Goal: Communication & Community: Answer question/provide support

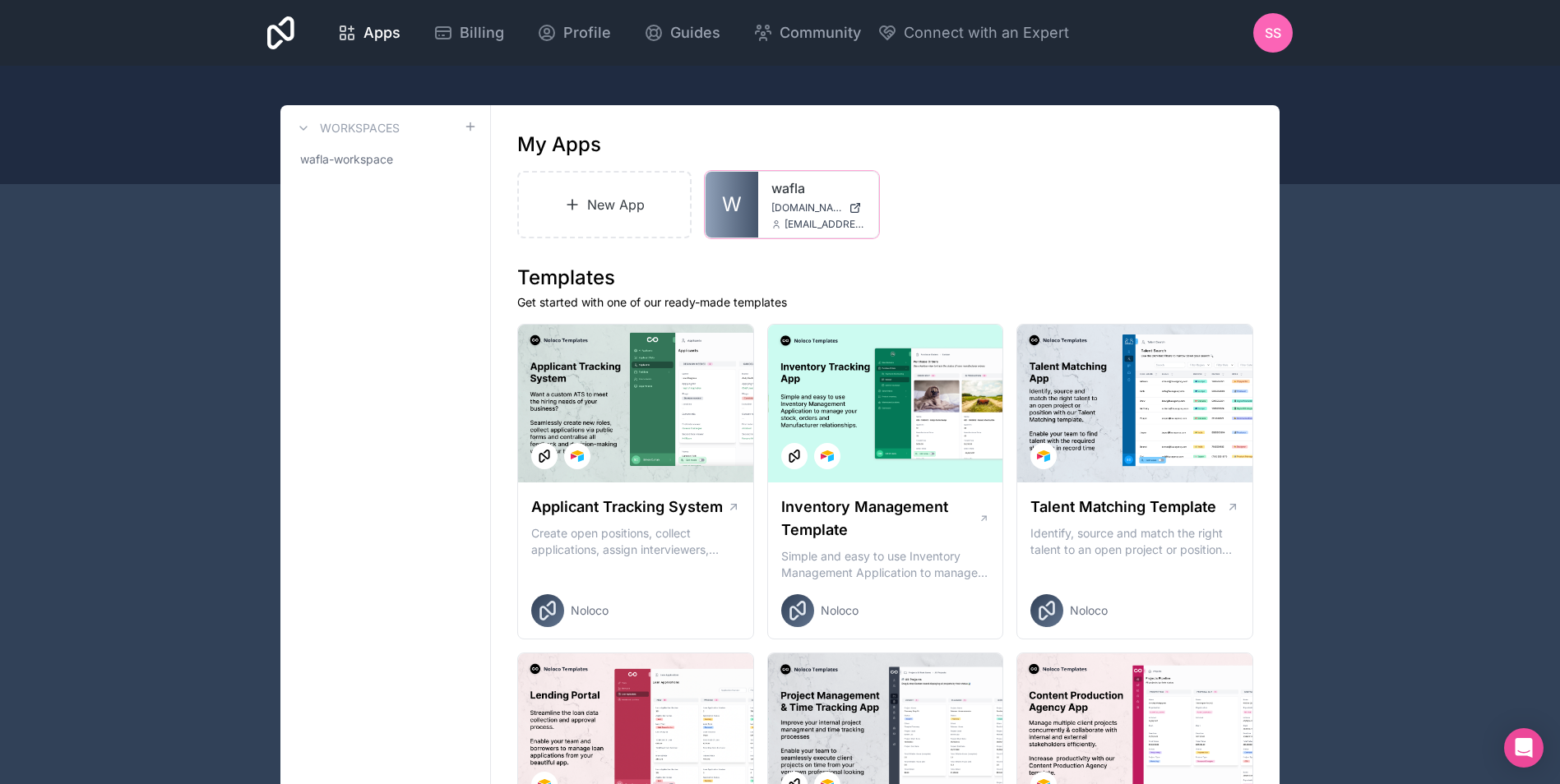
click at [786, 203] on span "[DOMAIN_NAME]" at bounding box center [806, 207] width 70 height 13
click at [805, 204] on span "[DOMAIN_NAME]" at bounding box center [806, 207] width 70 height 13
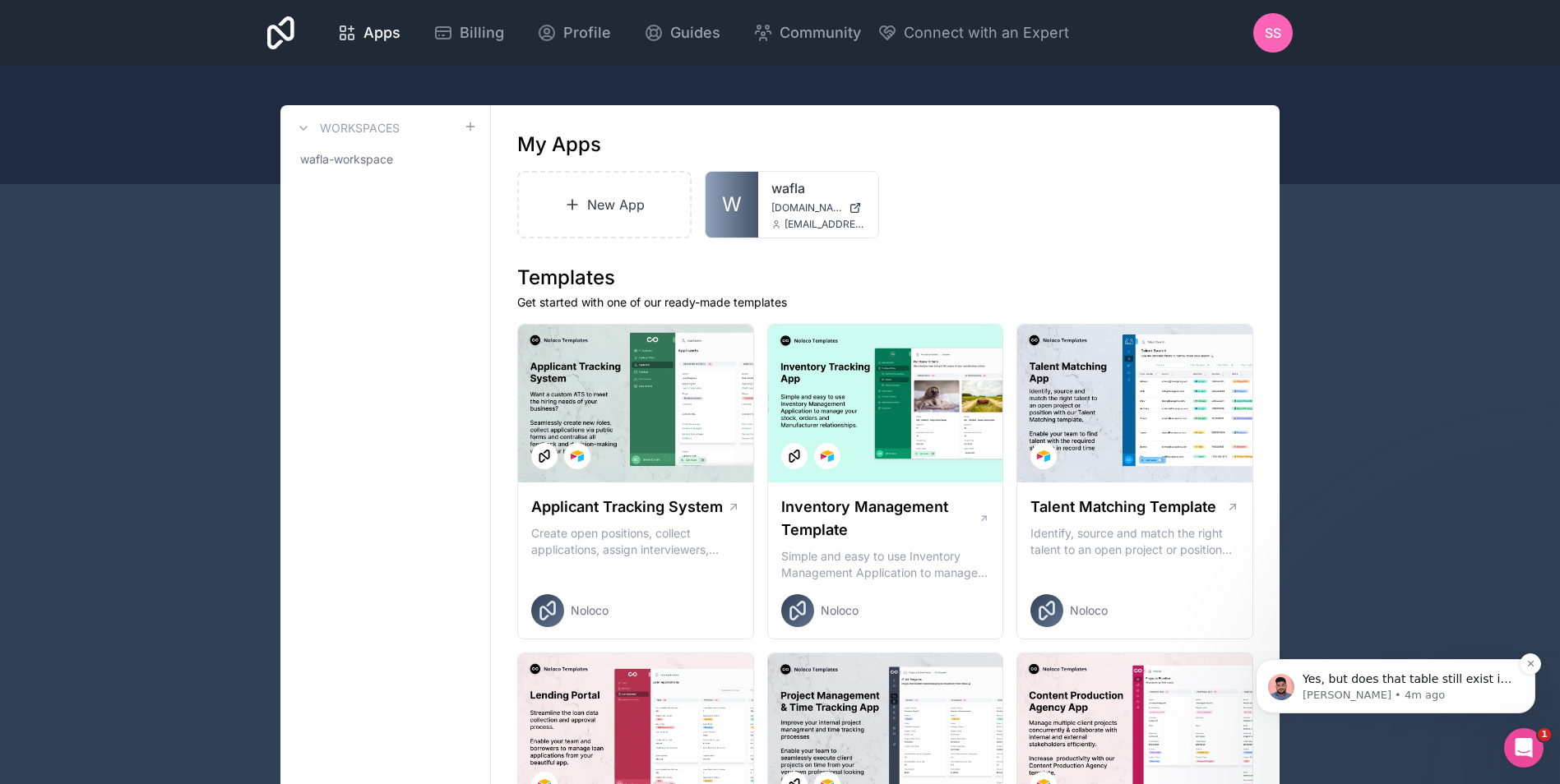
click at [1356, 662] on div "Yes, but does that table still exist in Airtable as well as Noloco? [GEOGRAPHIC…" at bounding box center [1395, 687] width 279 height 54
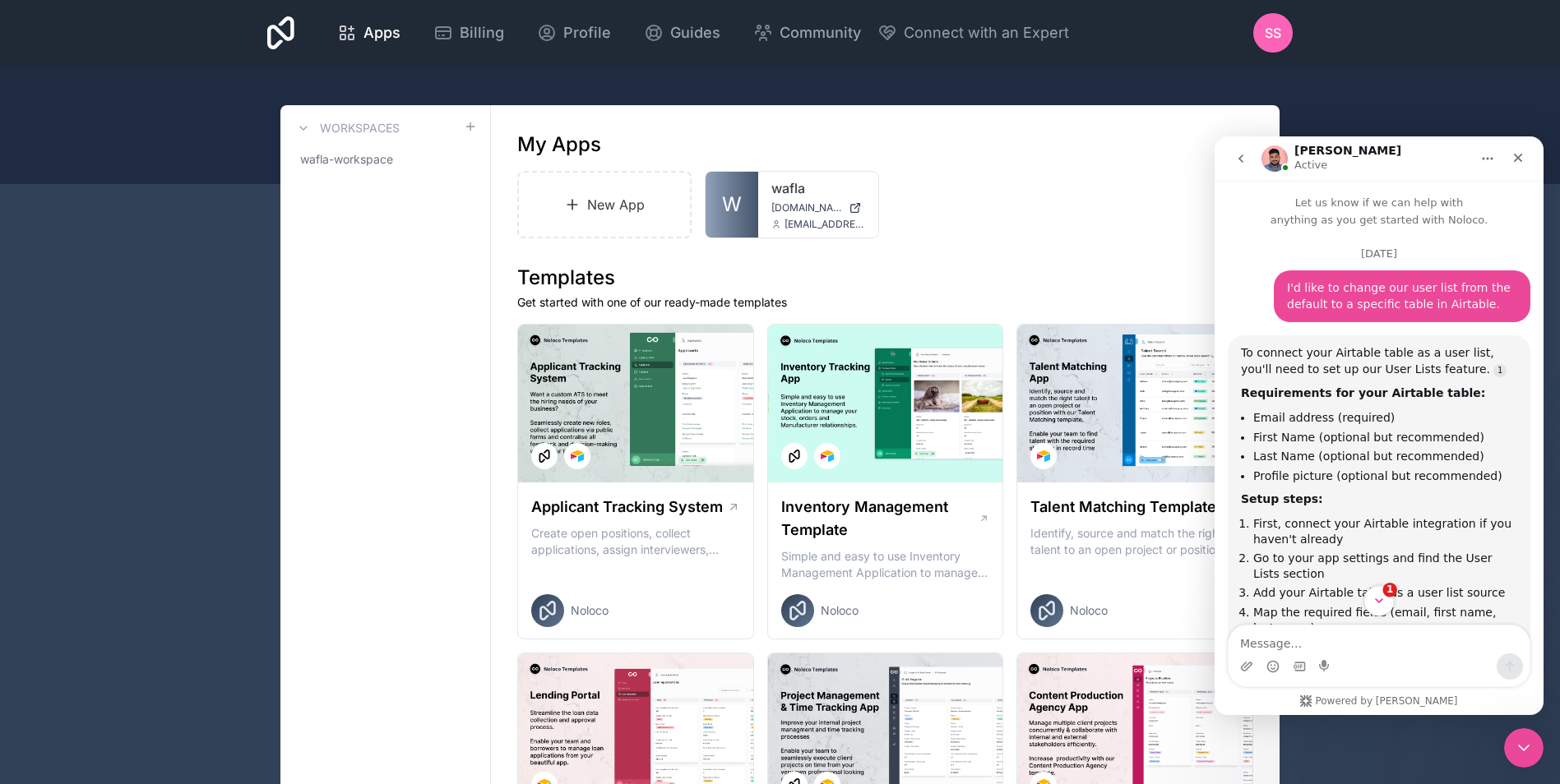
click at [1383, 601] on icon "Scroll to bottom" at bounding box center [1378, 601] width 15 height 15
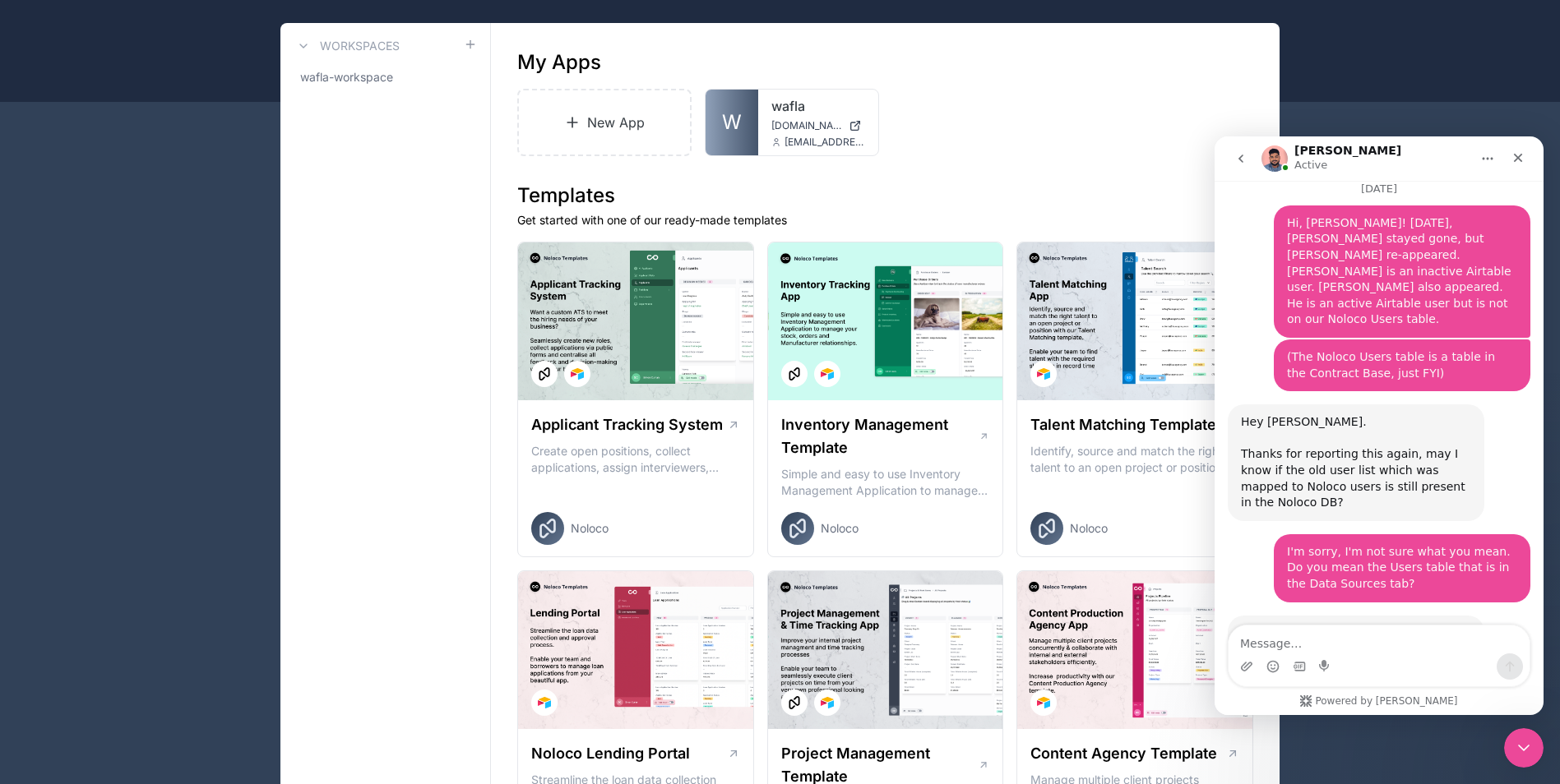
scroll to position [10865, 0]
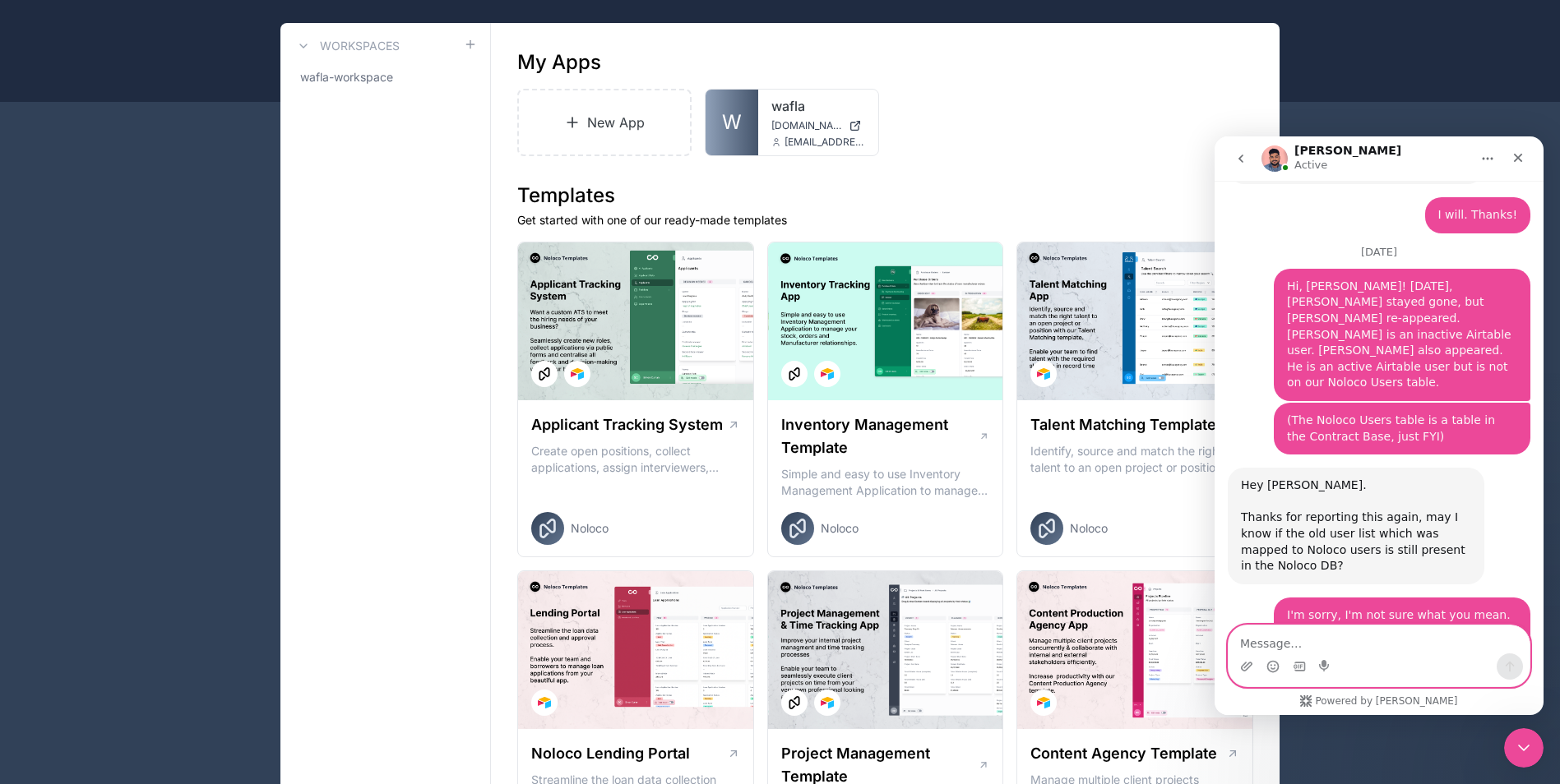
click at [1286, 637] on textarea "Message…" at bounding box center [1378, 639] width 301 height 28
type textarea "Thanks so much!"
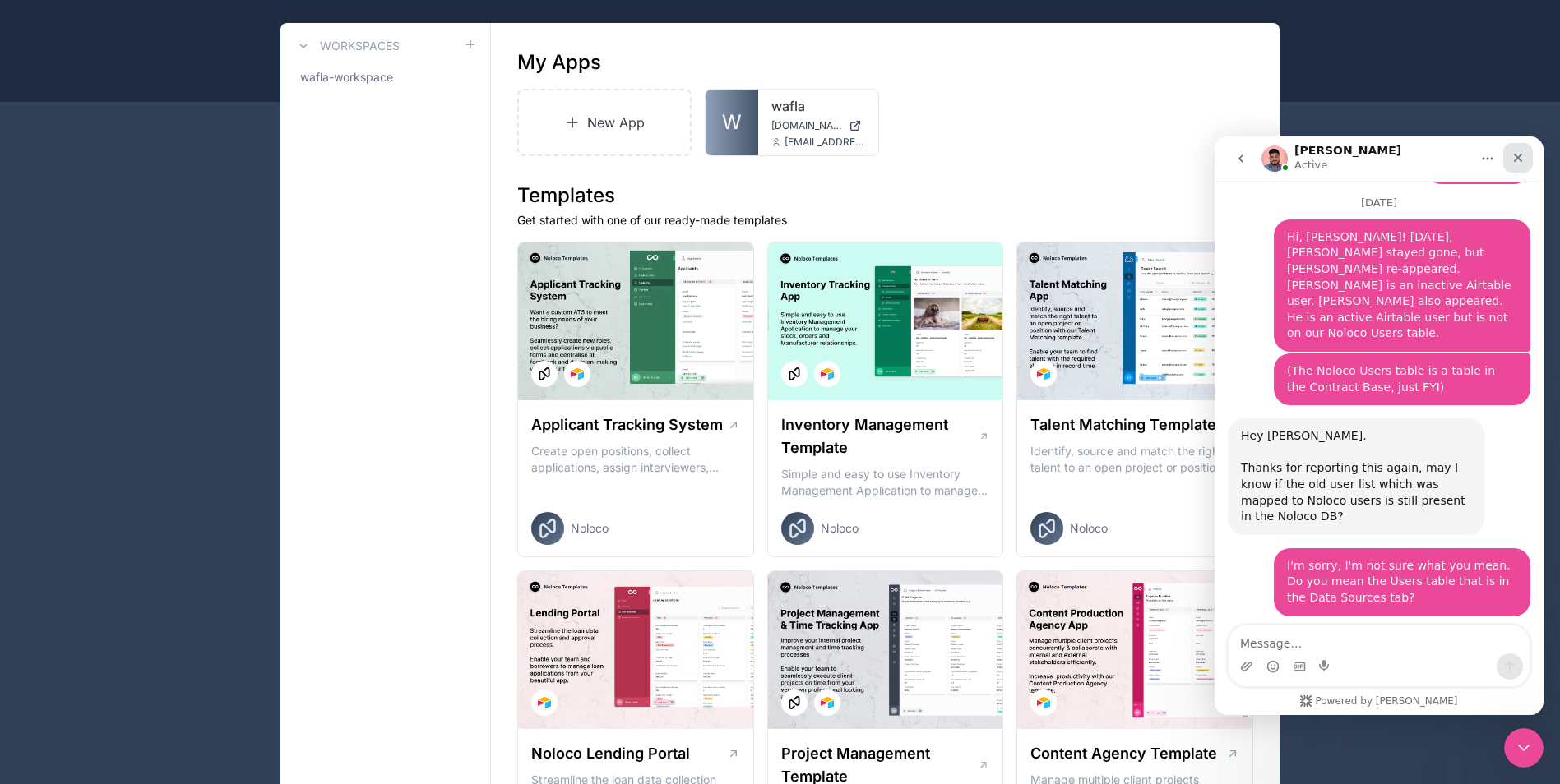
click at [1509, 157] on div "Close" at bounding box center [1518, 158] width 30 height 30
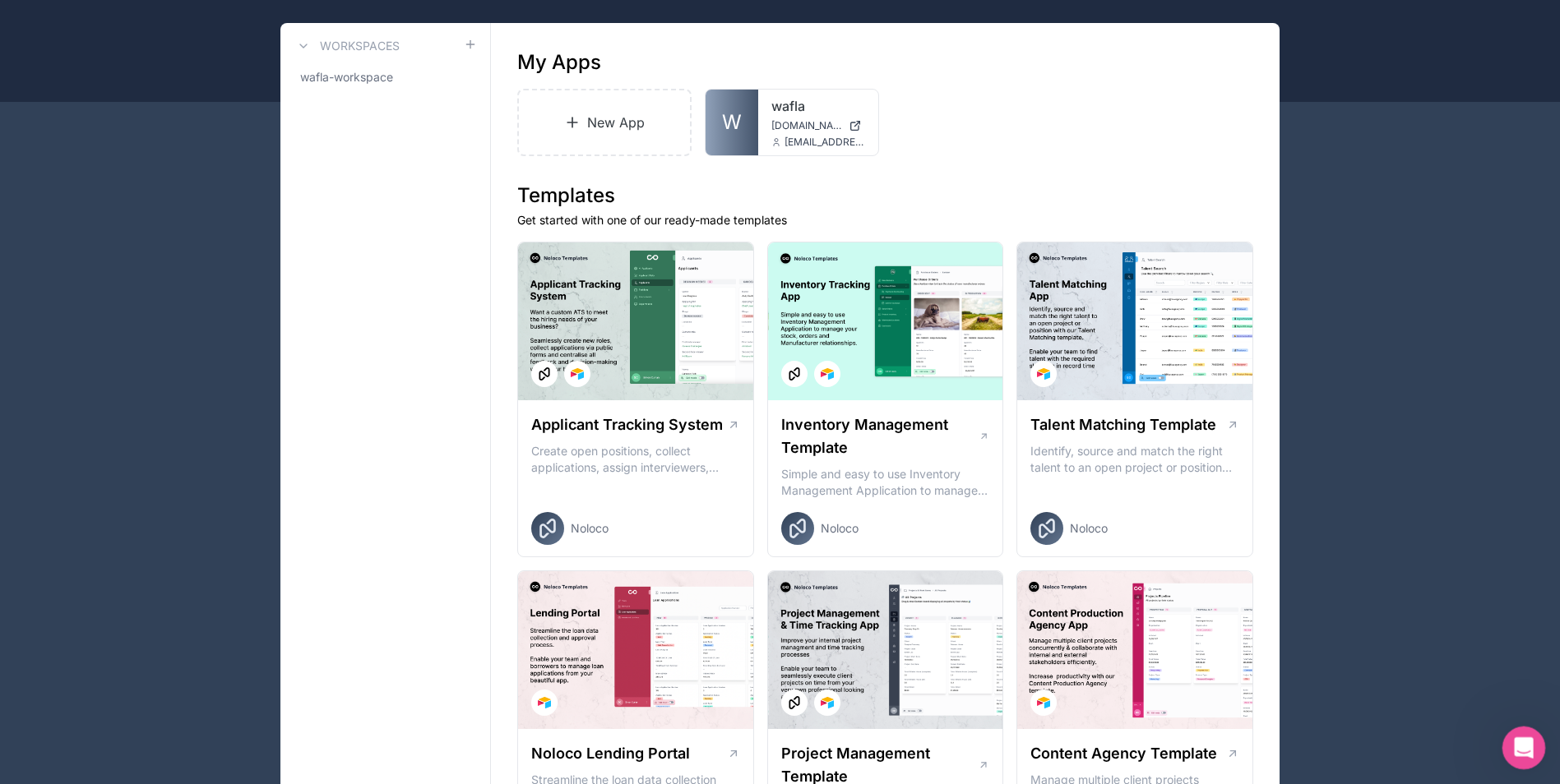
click at [1530, 744] on icon "Open Intercom Messenger" at bounding box center [1521, 745] width 27 height 27
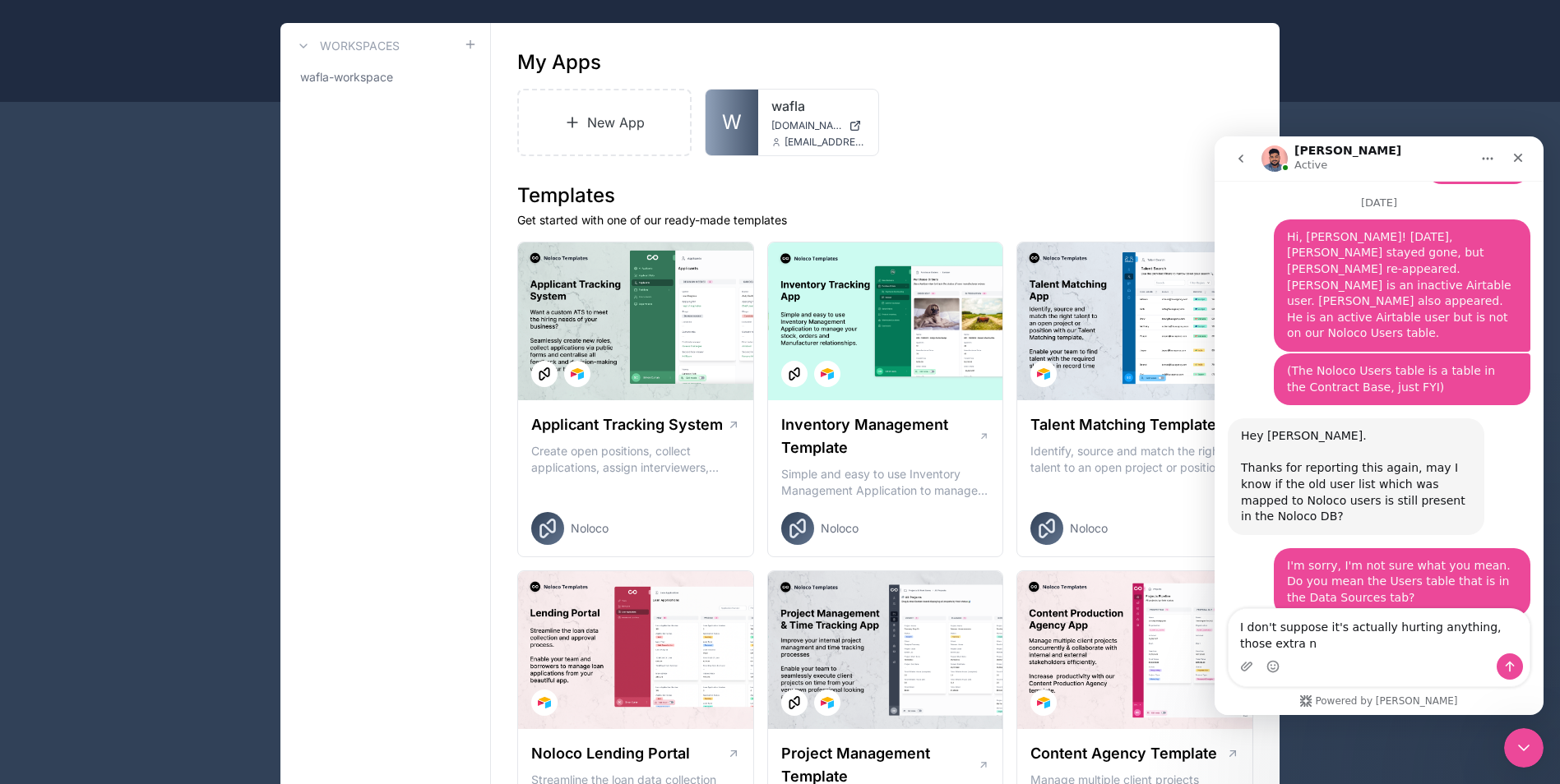
scroll to position [10931, 0]
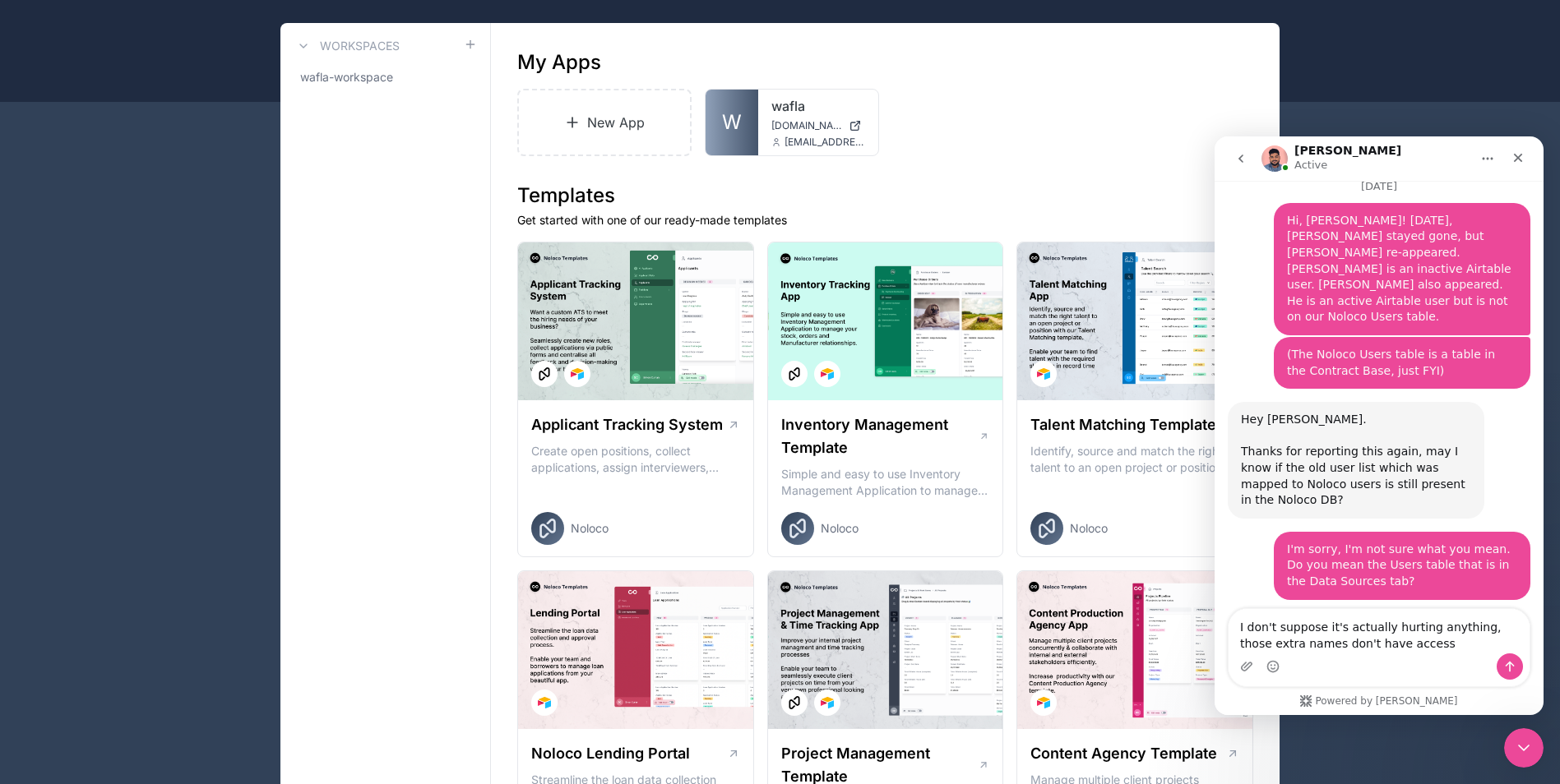
type textarea "I don't suppose it's actually hurting anything, those extra names don't have ac…"
